Goal: Task Accomplishment & Management: Complete application form

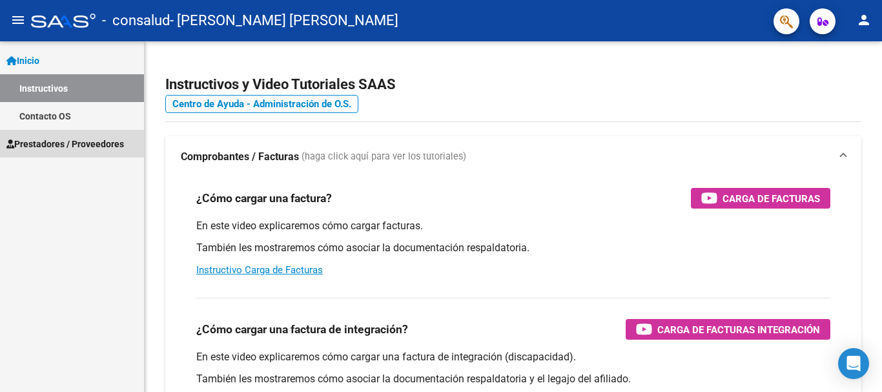
click at [65, 152] on link "Prestadores / Proveedores" at bounding box center [72, 144] width 144 height 28
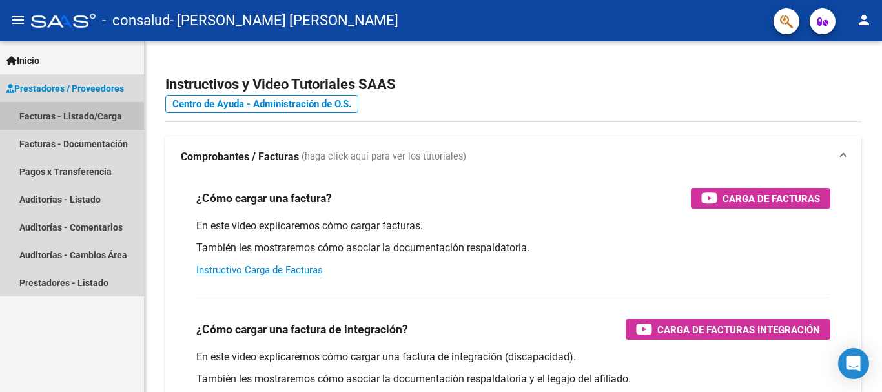
click at [67, 109] on link "Facturas - Listado/Carga" at bounding box center [72, 116] width 144 height 28
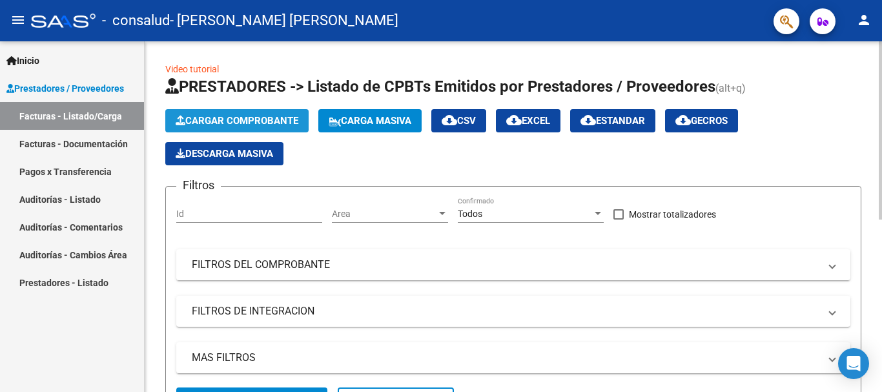
click at [216, 116] on span "Cargar Comprobante" at bounding box center [237, 121] width 123 height 12
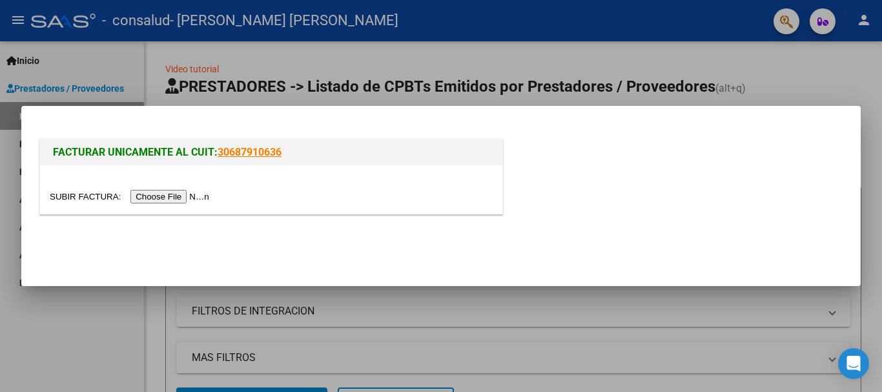
click at [194, 195] on input "file" at bounding box center [131, 197] width 163 height 14
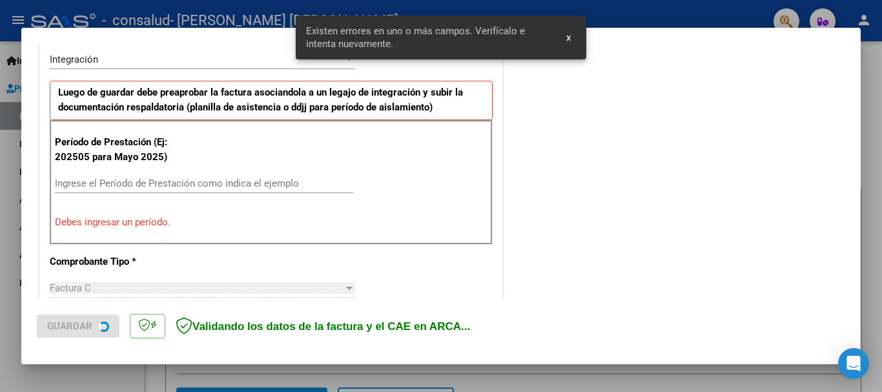
scroll to position [322, 0]
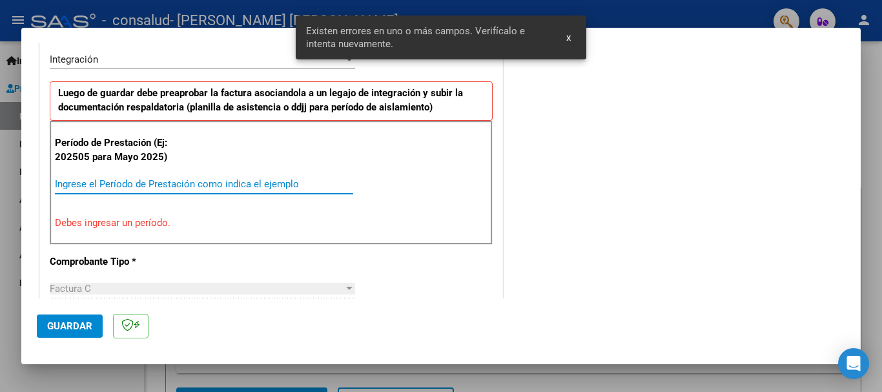
click at [83, 179] on input "Ingrese el Período de Prestación como indica el ejemplo" at bounding box center [204, 184] width 298 height 12
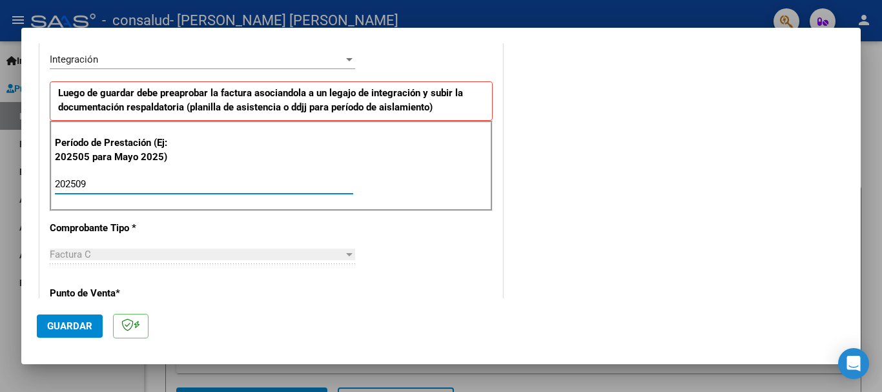
type input "202509"
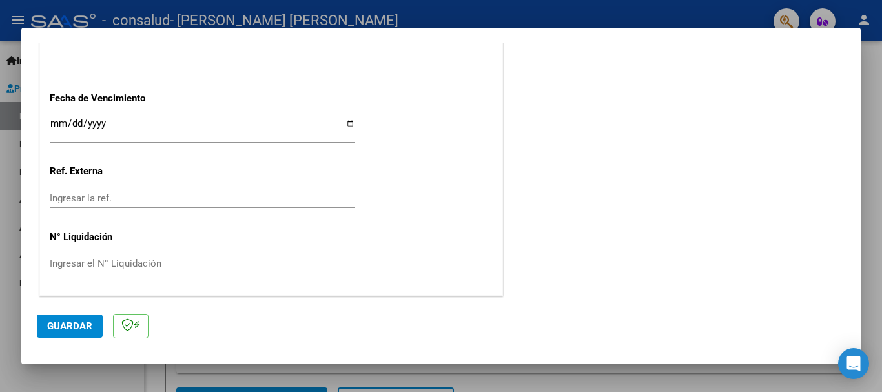
scroll to position [795, 0]
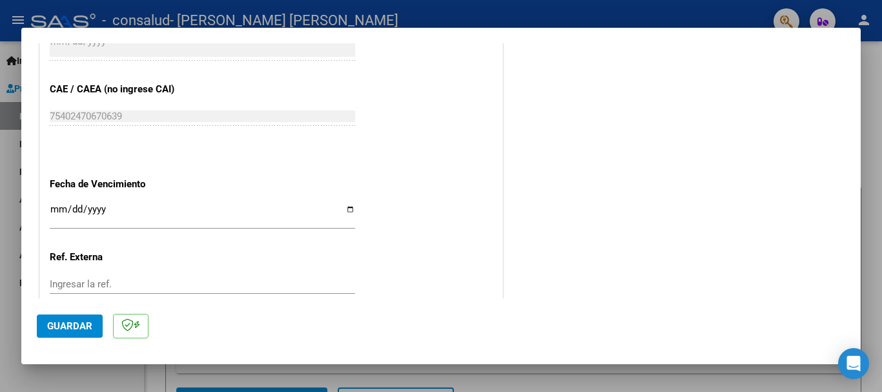
click at [342, 213] on input "Ingresar la fecha" at bounding box center [202, 214] width 305 height 21
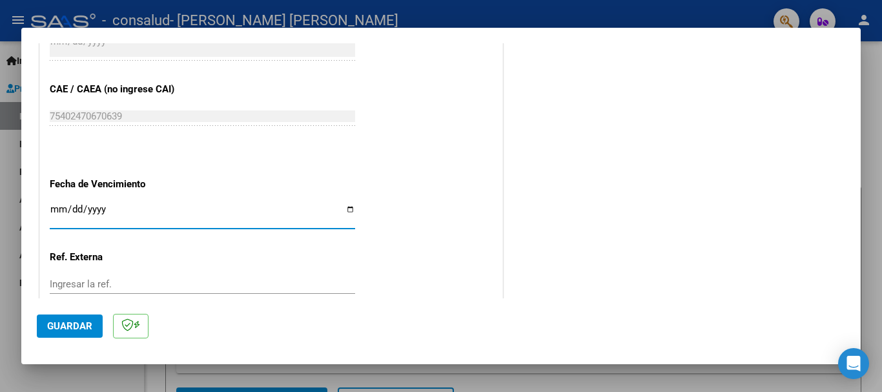
type input "[DATE]"
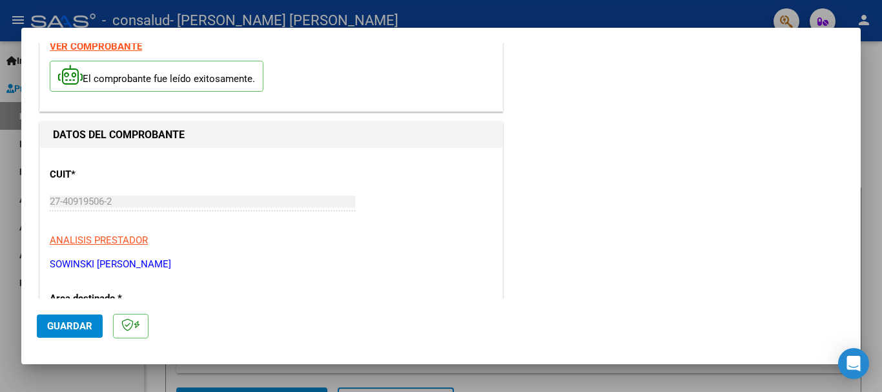
scroll to position [0, 0]
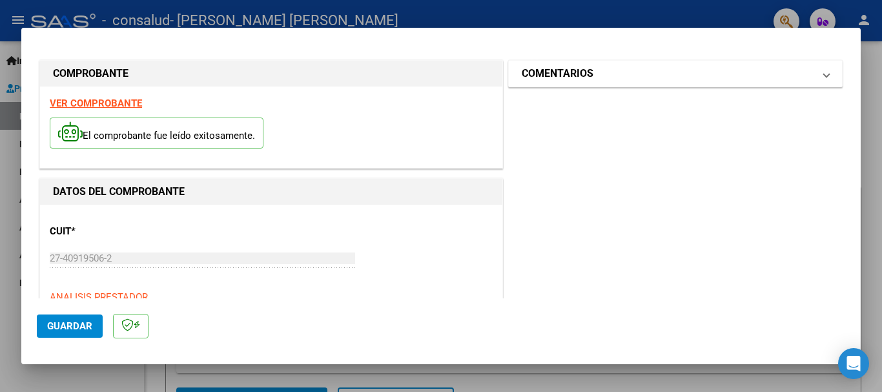
click at [822, 71] on mat-expansion-panel-header "COMENTARIOS" at bounding box center [675, 74] width 333 height 26
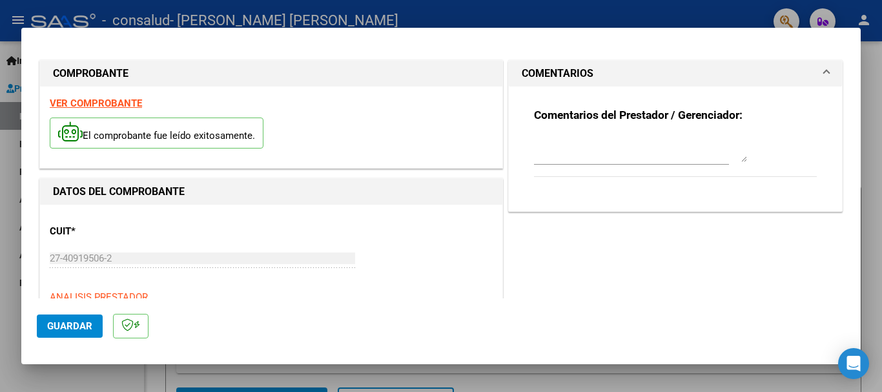
click at [824, 66] on span at bounding box center [826, 73] width 5 height 15
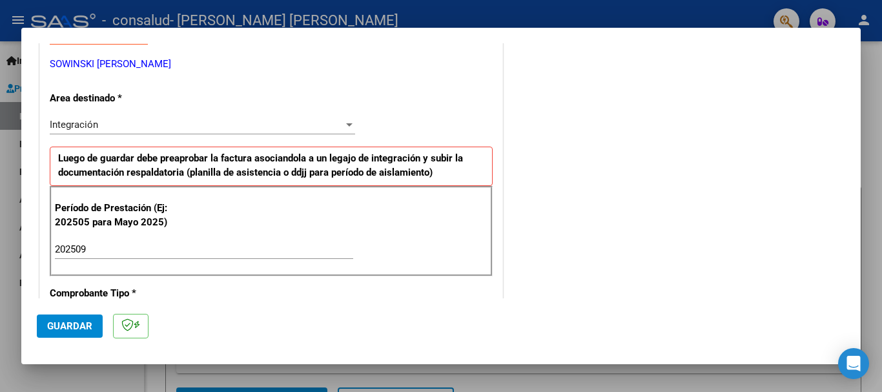
scroll to position [260, 0]
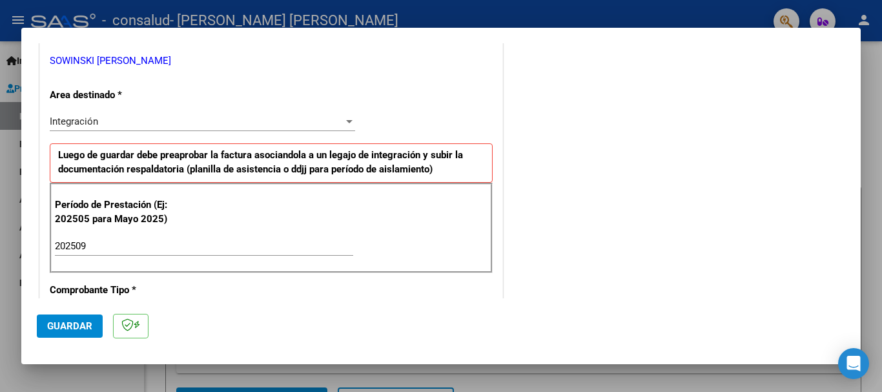
click at [343, 117] on div at bounding box center [349, 121] width 12 height 10
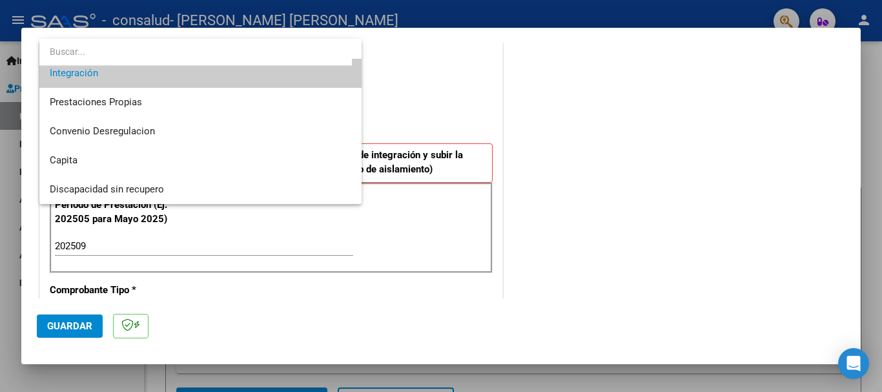
scroll to position [0, 0]
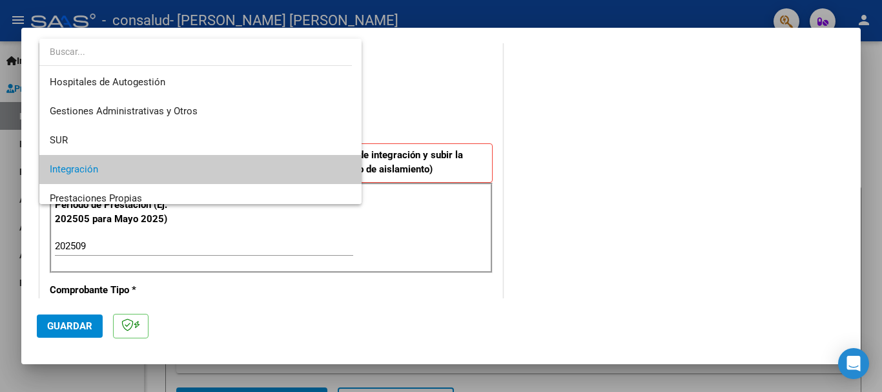
click at [425, 114] on div at bounding box center [441, 196] width 882 height 392
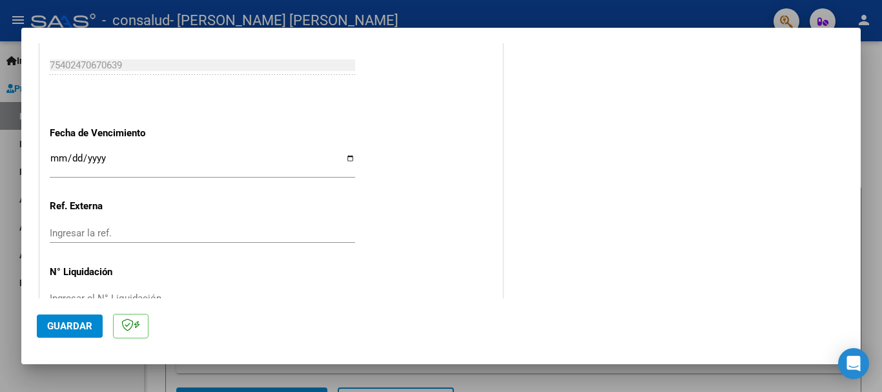
scroll to position [881, 0]
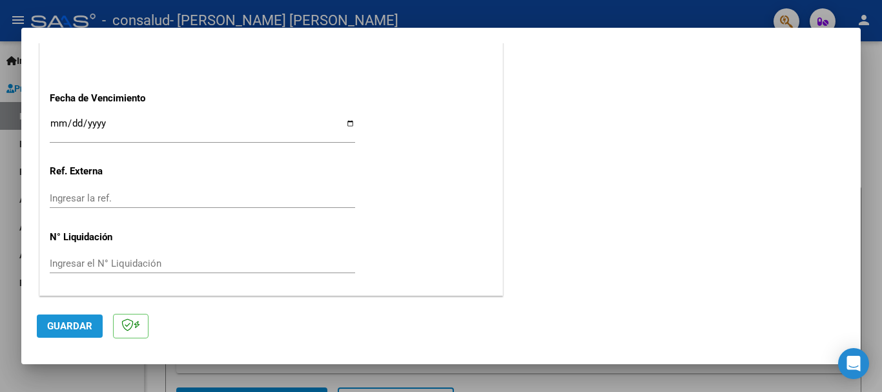
click at [83, 325] on span "Guardar" at bounding box center [69, 326] width 45 height 12
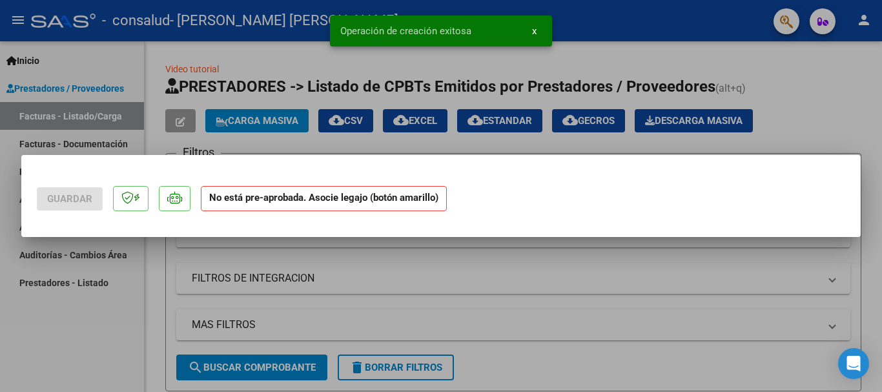
scroll to position [0, 0]
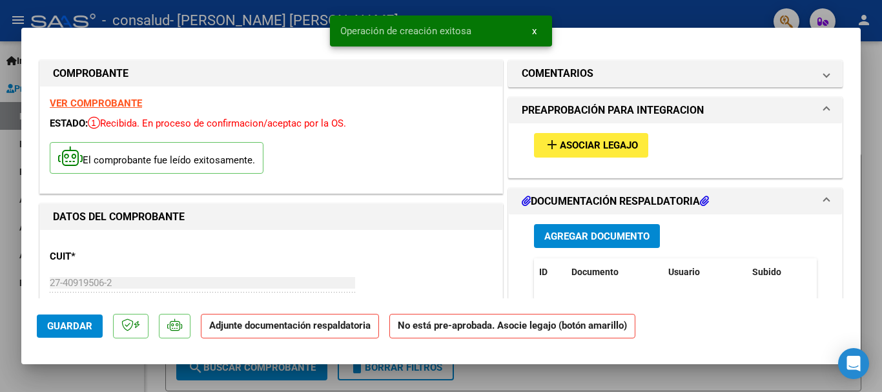
click at [615, 235] on span "Agregar Documento" at bounding box center [596, 236] width 105 height 12
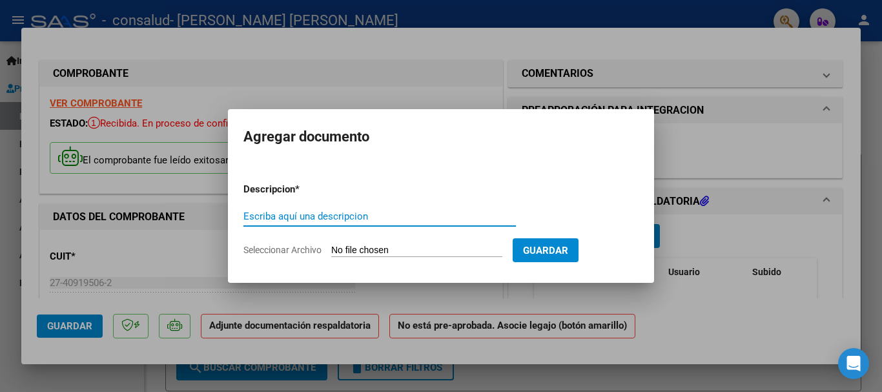
click at [296, 251] on span "Seleccionar Archivo" at bounding box center [282, 250] width 78 height 10
click at [331, 251] on input "Seleccionar Archivo" at bounding box center [416, 251] width 171 height 12
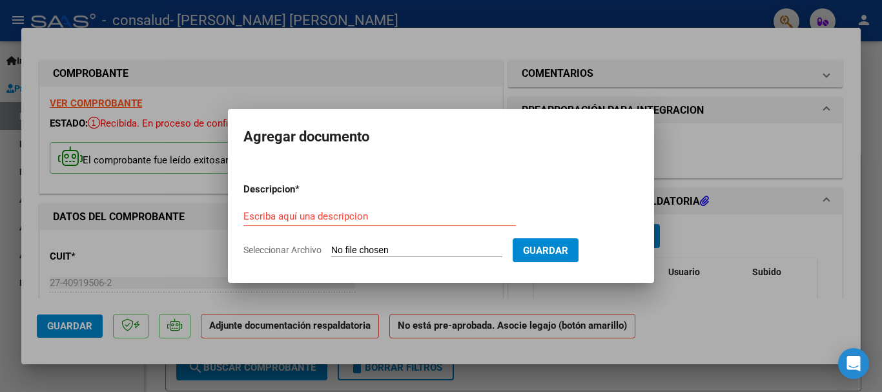
type input "C:\fakepath\Planilla de asistencia [DATE] [PERSON_NAME].pdf"
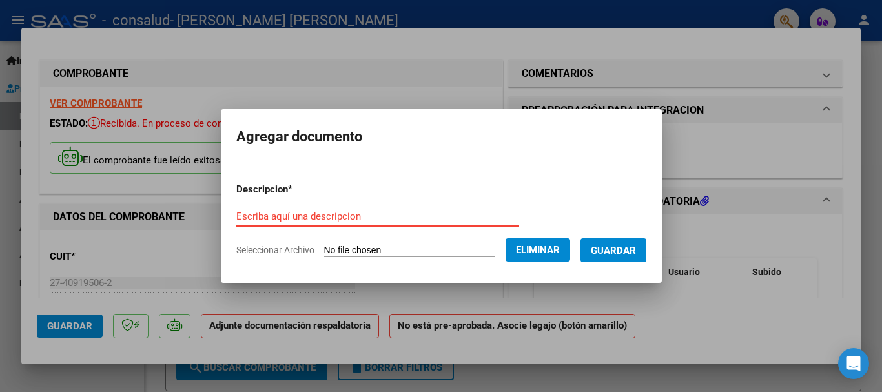
click at [324, 216] on input "Escriba aquí una descripcion" at bounding box center [377, 216] width 283 height 12
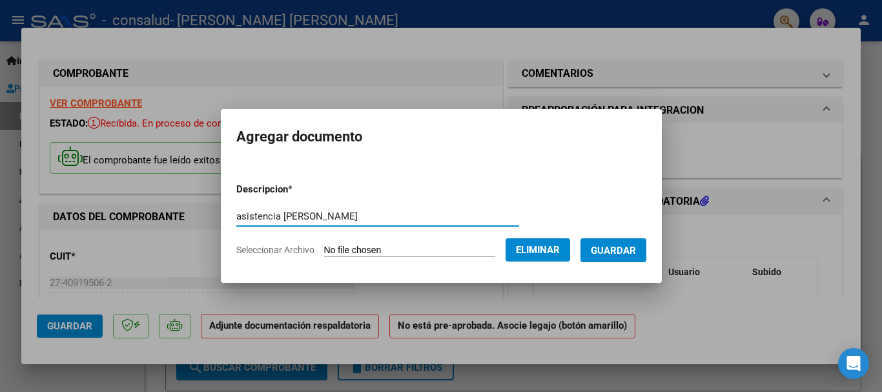
type input "asistencia [PERSON_NAME]"
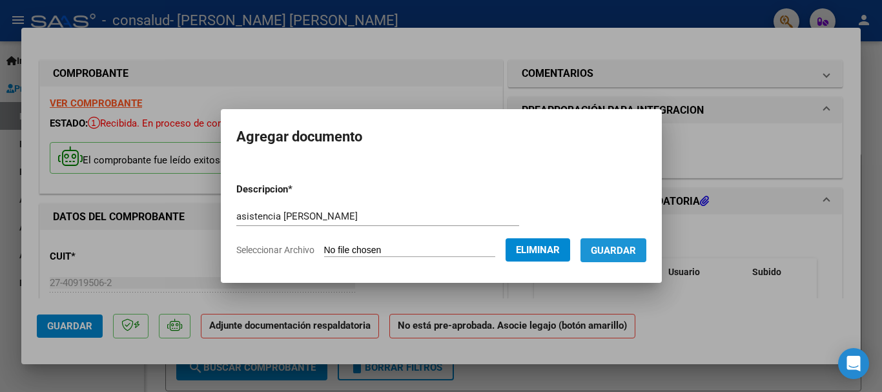
click at [620, 247] on span "Guardar" at bounding box center [613, 251] width 45 height 12
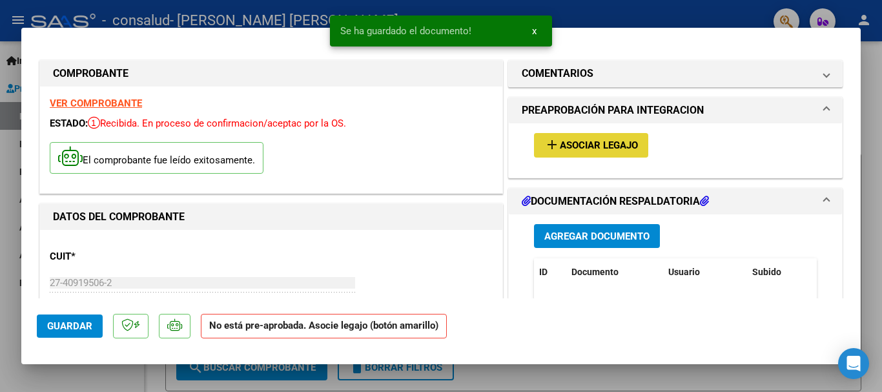
click at [565, 145] on span "Asociar Legajo" at bounding box center [599, 146] width 78 height 12
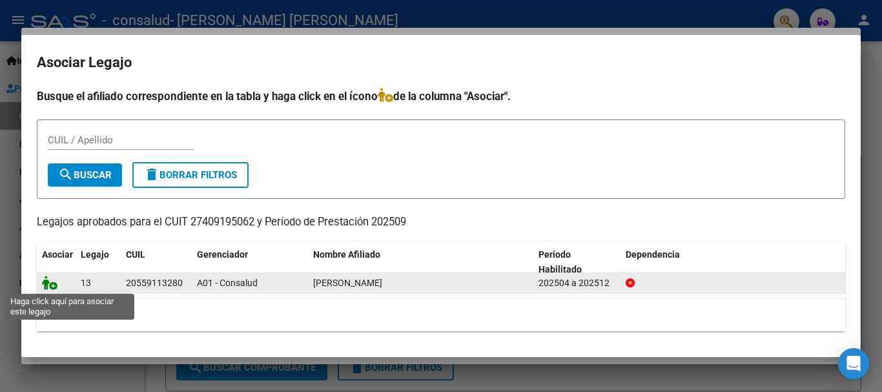
click at [57, 285] on icon at bounding box center [49, 283] width 15 height 14
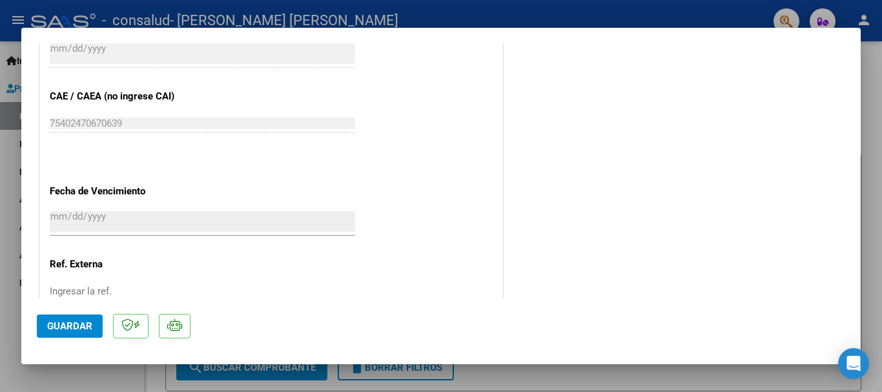
scroll to position [900, 0]
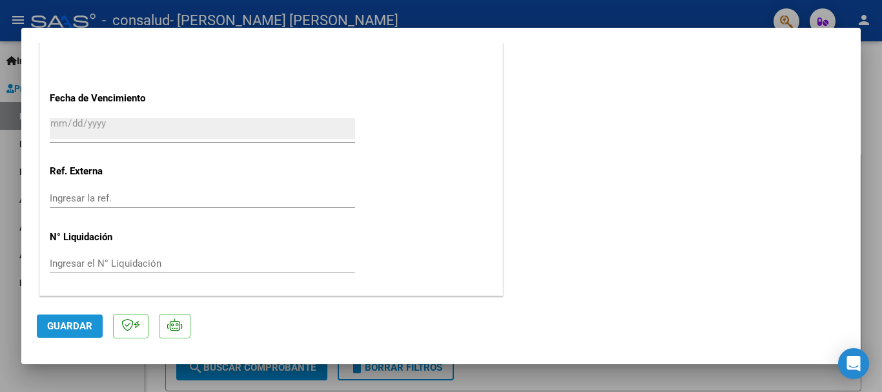
click at [79, 325] on span "Guardar" at bounding box center [69, 326] width 45 height 12
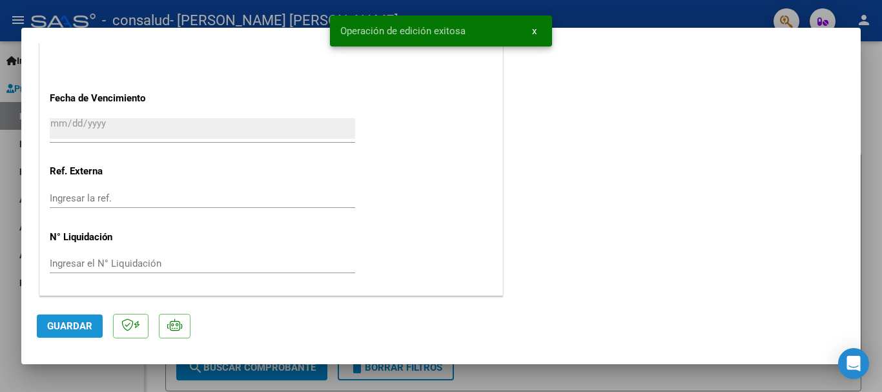
click at [67, 330] on span "Guardar" at bounding box center [69, 326] width 45 height 12
click at [537, 31] on button "x" at bounding box center [533, 30] width 25 height 23
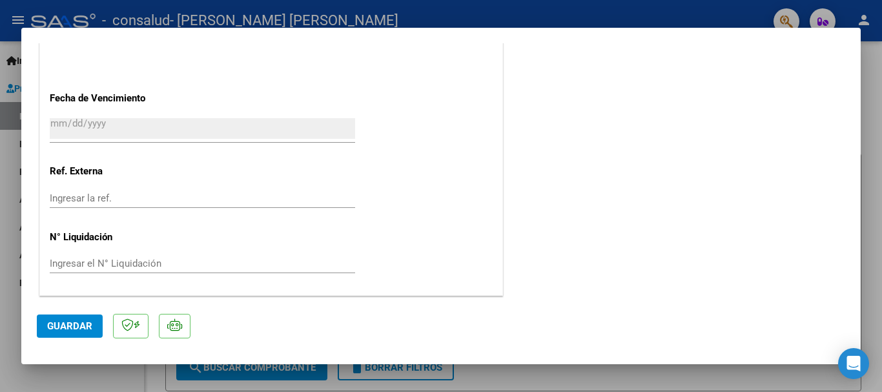
click at [865, 66] on div at bounding box center [441, 196] width 882 height 392
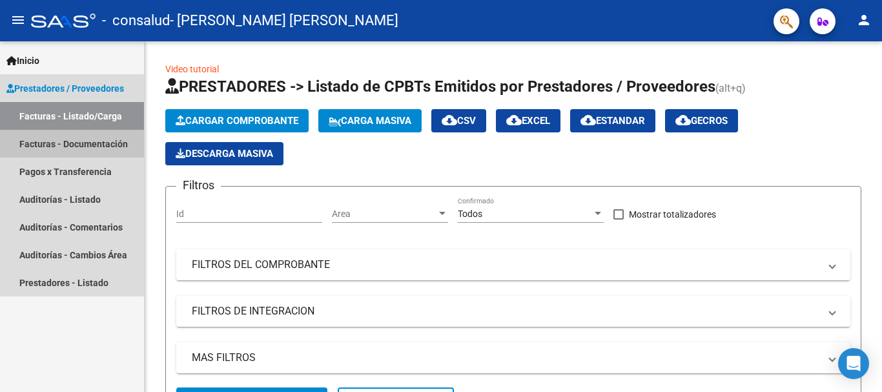
click at [71, 144] on link "Facturas - Documentación" at bounding box center [72, 144] width 144 height 28
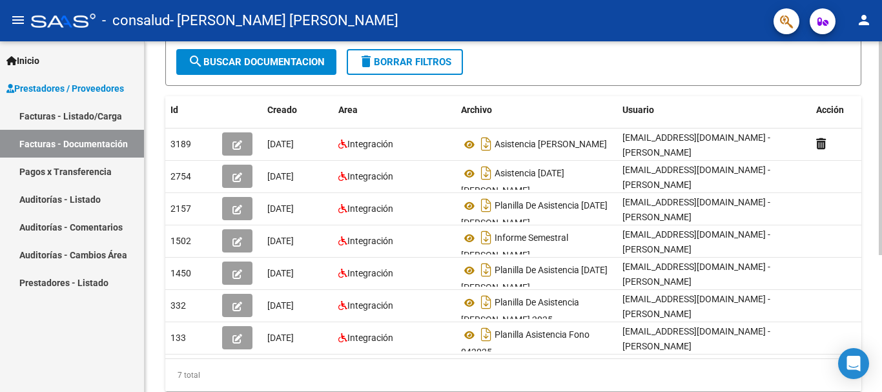
click at [871, 214] on div at bounding box center [879, 259] width 3 height 214
